Goal: Download file/media

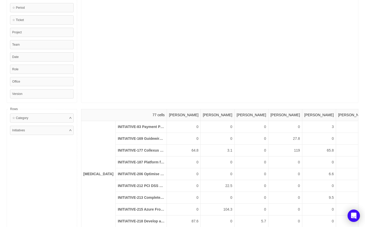
scroll to position [17, 0]
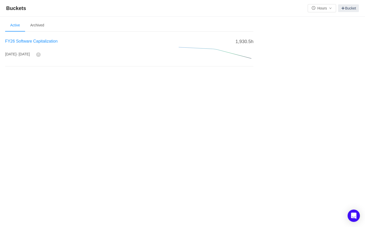
click at [45, 43] on span "FY26 Software Capitalization" at bounding box center [31, 41] width 53 height 4
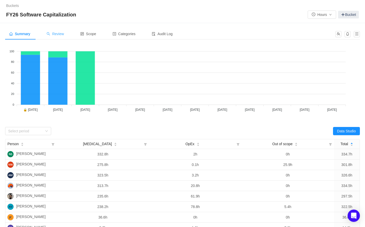
click at [64, 37] on div "Review" at bounding box center [56, 34] width 26 height 12
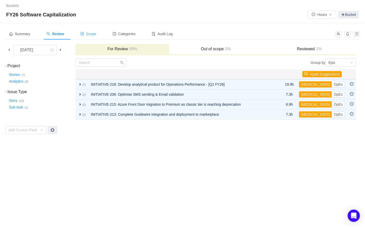
click at [94, 33] on span "Scope" at bounding box center [88, 34] width 16 height 4
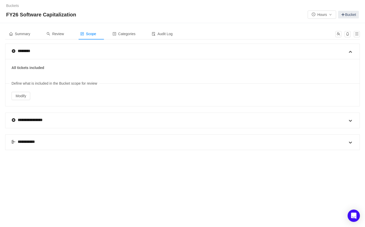
click at [31, 142] on div "**********" at bounding box center [26, 142] width 29 height 6
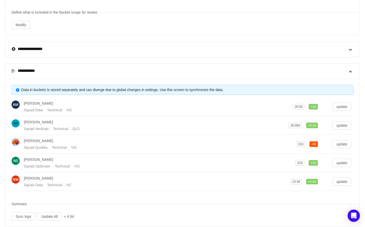
scroll to position [81, 0]
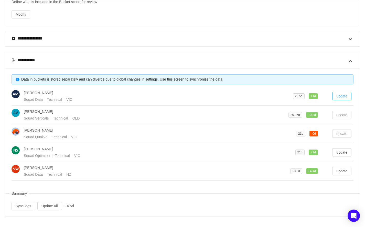
click at [335, 96] on button "update" at bounding box center [342, 96] width 19 height 8
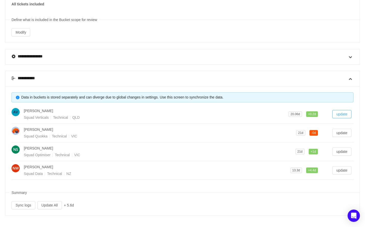
scroll to position [63, 0]
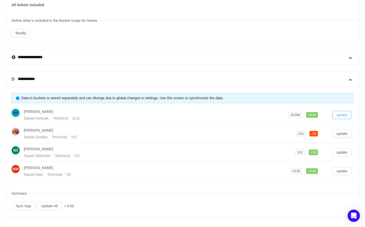
click at [345, 111] on button "update" at bounding box center [342, 115] width 19 height 8
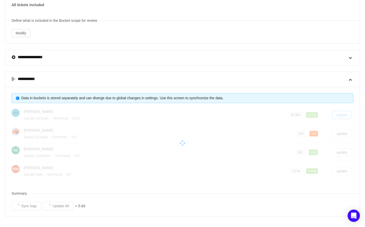
scroll to position [44, 0]
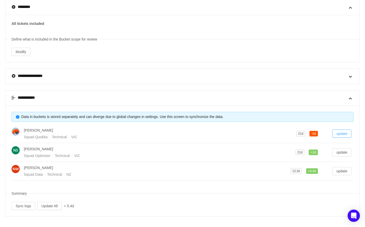
click at [343, 133] on button "update" at bounding box center [342, 133] width 19 height 8
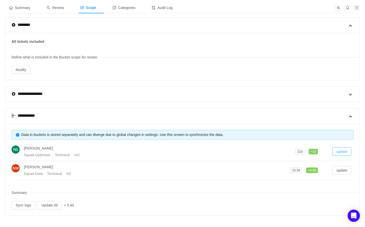
scroll to position [25, 0]
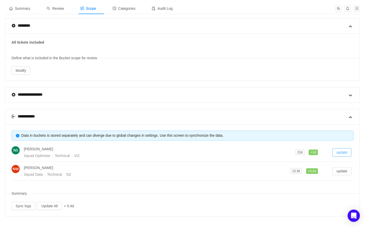
click at [342, 150] on button "update" at bounding box center [342, 152] width 19 height 8
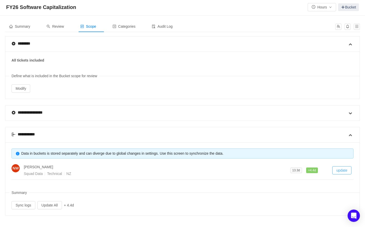
scroll to position [7, 0]
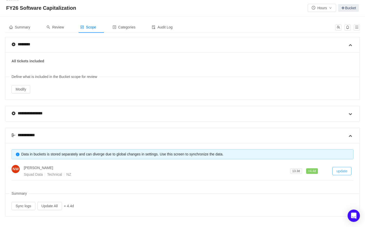
click at [343, 171] on button "update" at bounding box center [342, 171] width 19 height 8
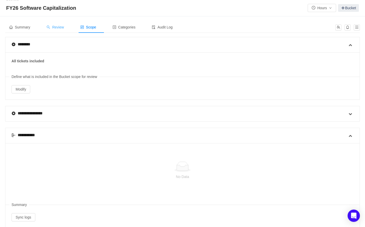
click at [62, 29] on div "Review" at bounding box center [56, 28] width 26 height 12
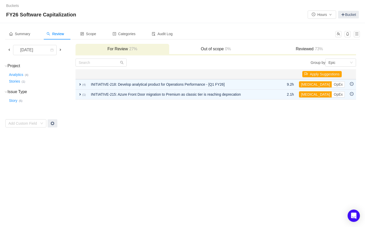
click at [9, 49] on span at bounding box center [9, 50] width 4 height 4
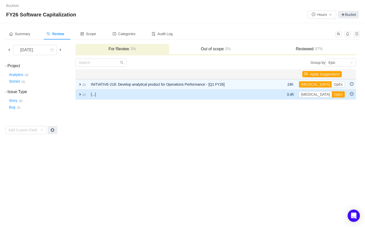
click at [81, 95] on span "expand" at bounding box center [80, 94] width 4 height 4
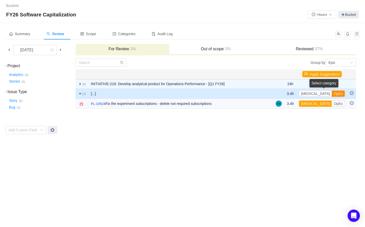
click at [332, 95] on button "OpEx" at bounding box center [338, 93] width 13 height 6
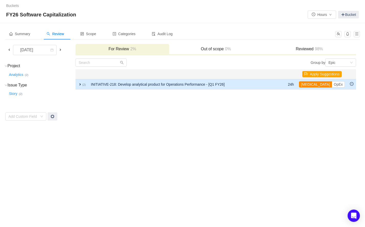
click at [316, 85] on button "[MEDICAL_DATA]" at bounding box center [315, 84] width 33 height 6
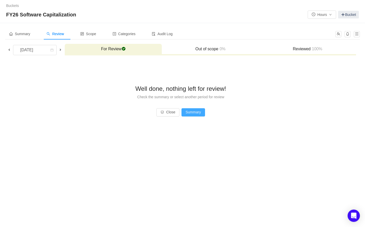
click at [202, 113] on button "Summary" at bounding box center [194, 112] width 24 height 8
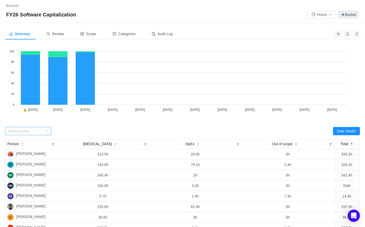
click at [43, 129] on div "Select period" at bounding box center [26, 131] width 37 height 8
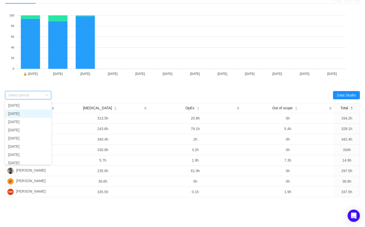
click at [25, 110] on li "[DATE]" at bounding box center [28, 113] width 46 height 8
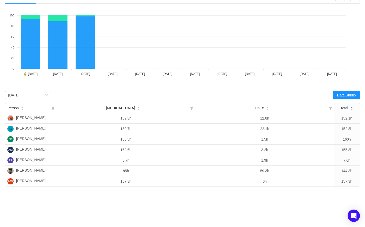
click at [94, 89] on div "Looks too empty? Make sure scope has tickets Make sure you have suitable catego…" at bounding box center [182, 97] width 355 height 179
click at [337, 93] on button "Data Studio" at bounding box center [346, 95] width 27 height 8
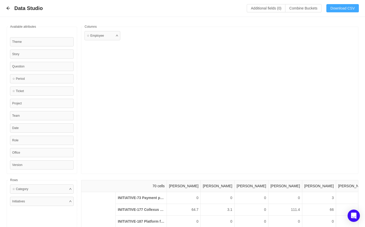
click at [341, 8] on button "Download CSV" at bounding box center [343, 8] width 33 height 8
click at [160, 73] on div "☆ Employee" at bounding box center [220, 100] width 278 height 147
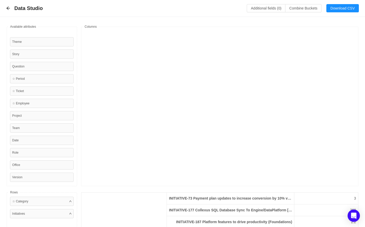
scroll to position [85, 0]
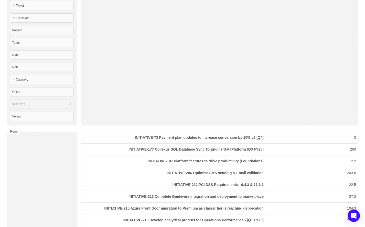
drag, startPoint x: 36, startPoint y: 128, endPoint x: 34, endPoint y: 70, distance: 57.7
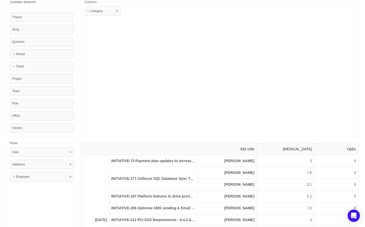
scroll to position [0, 0]
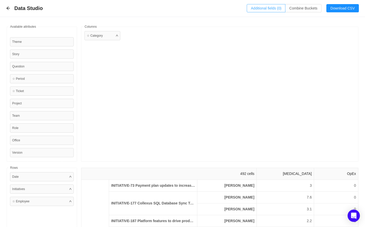
click at [268, 9] on button "Additional fields (0)" at bounding box center [266, 8] width 39 height 8
click at [191, 33] on div "Select a field" at bounding box center [219, 31] width 81 height 5
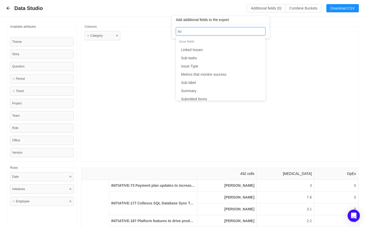
type input "sum"
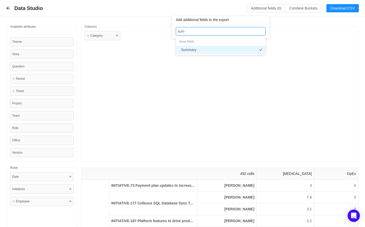
click at [191, 49] on li "Summary" at bounding box center [221, 50] width 90 height 8
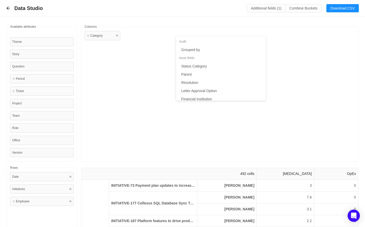
click at [294, 43] on div "☆ Category" at bounding box center [220, 94] width 278 height 135
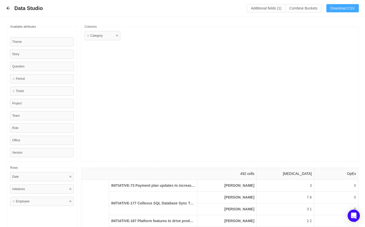
click at [338, 9] on button "Download CSV" at bounding box center [343, 8] width 33 height 8
